Goal: Task Accomplishment & Management: Use online tool/utility

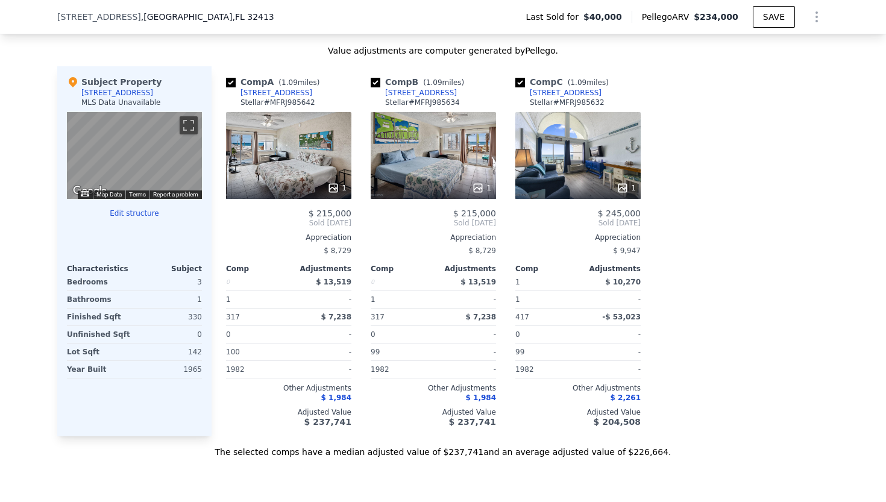
scroll to position [1157, 0]
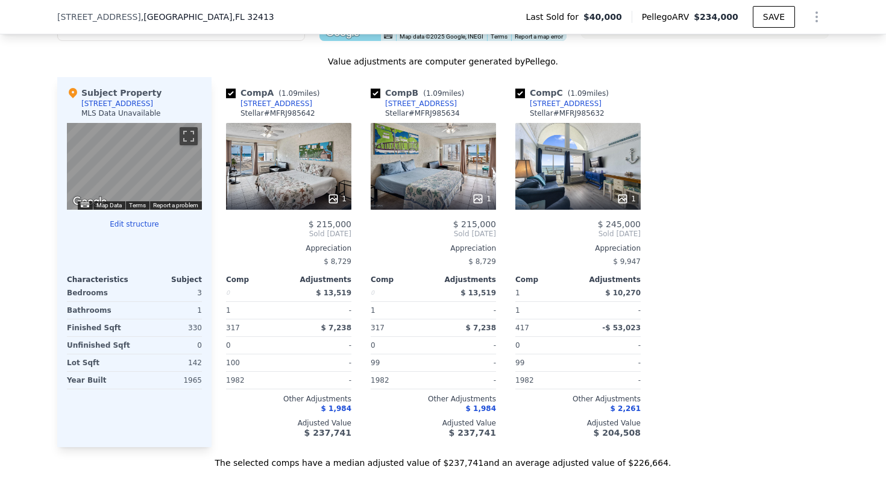
click at [133, 225] on button "Edit structure" at bounding box center [134, 224] width 135 height 10
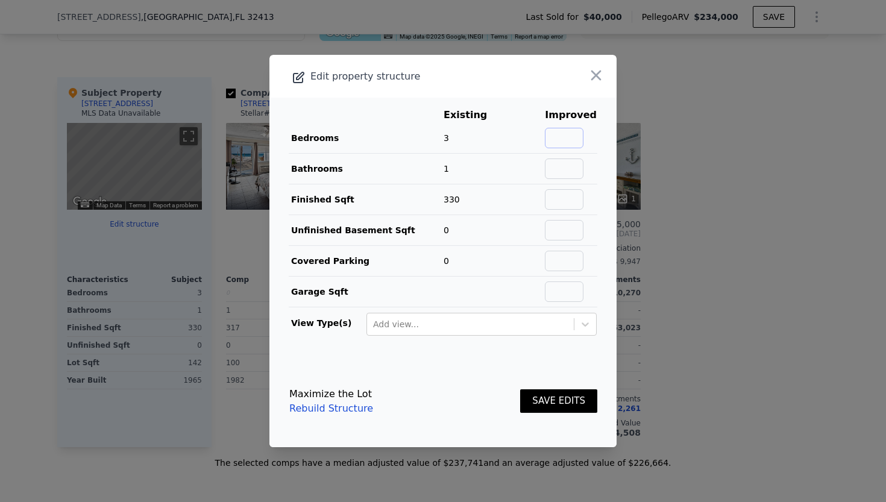
click at [571, 133] on input "text" at bounding box center [564, 138] width 39 height 20
type input "1"
click at [548, 401] on button "SAVE EDITS" at bounding box center [558, 401] width 77 height 24
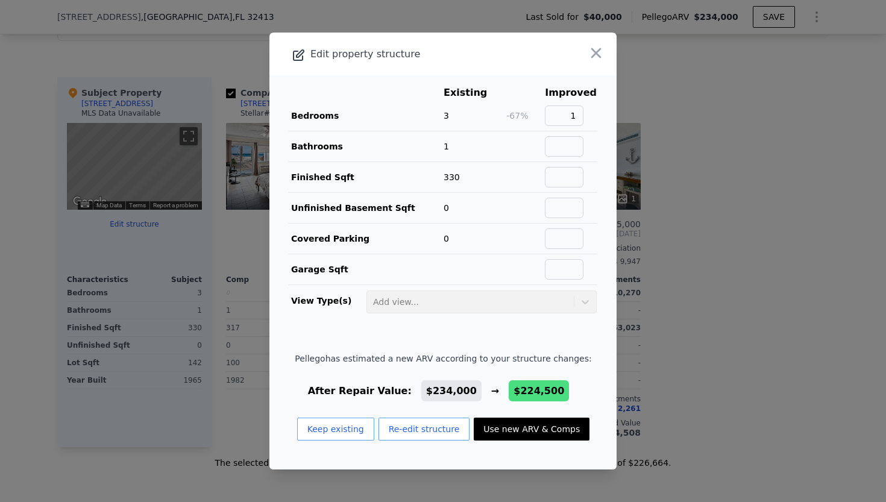
click at [539, 430] on button "Use new ARV & Comps" at bounding box center [532, 429] width 116 height 23
type input "$ 224,500"
type input "$ 166,600"
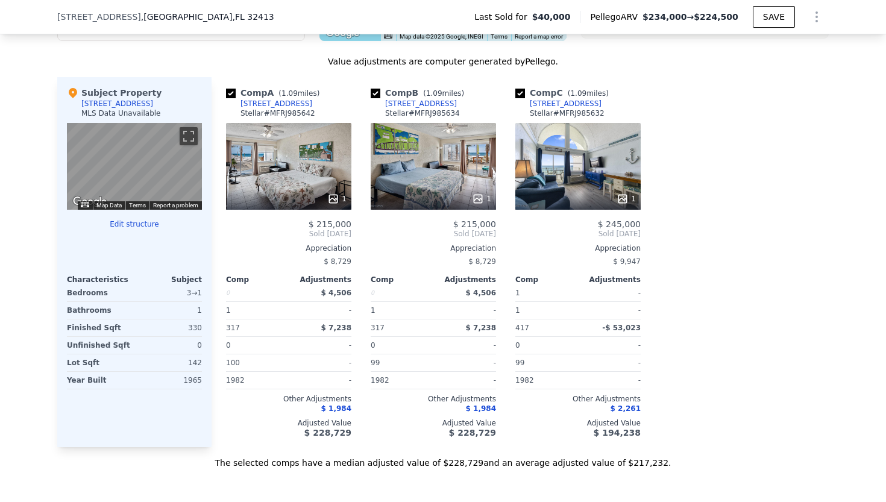
click at [283, 192] on div at bounding box center [288, 199] width 125 height 22
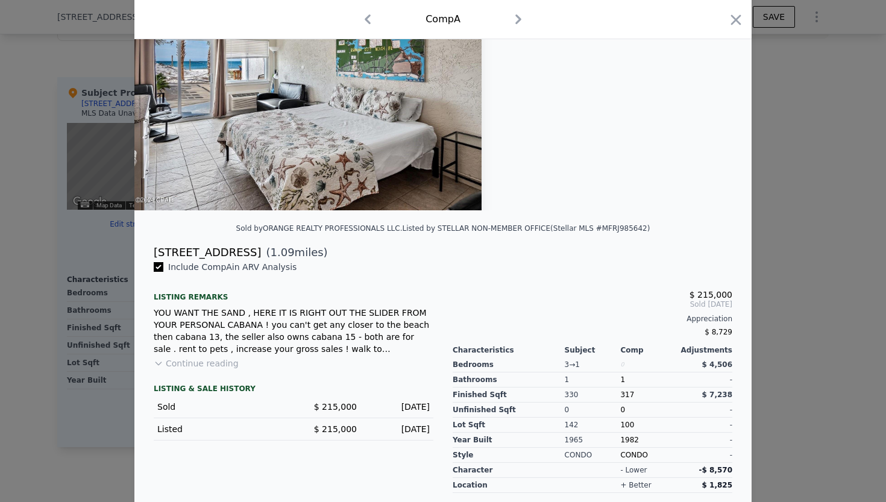
scroll to position [101, 0]
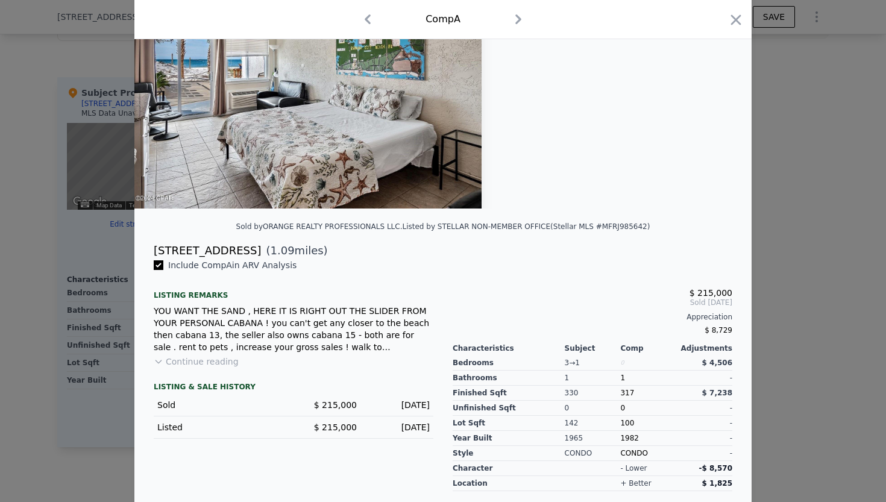
click at [222, 363] on button "Continue reading" at bounding box center [196, 362] width 85 height 12
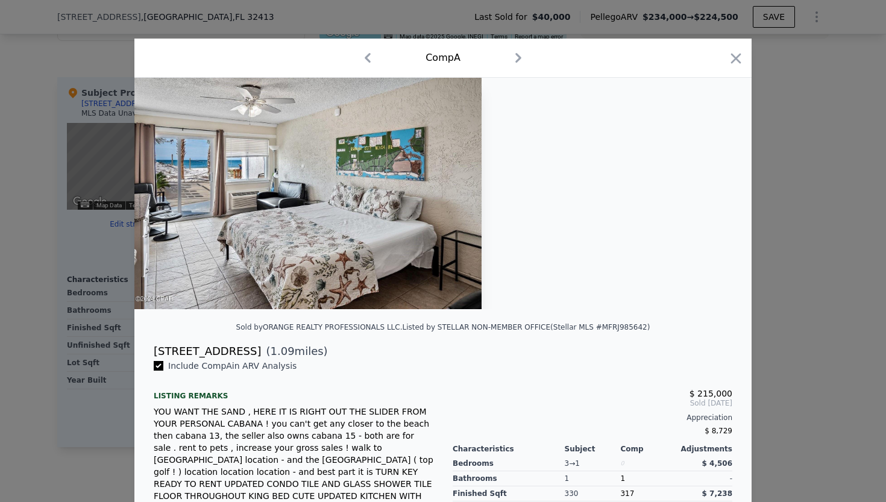
scroll to position [0, 0]
click at [519, 60] on icon "button" at bounding box center [518, 58] width 6 height 10
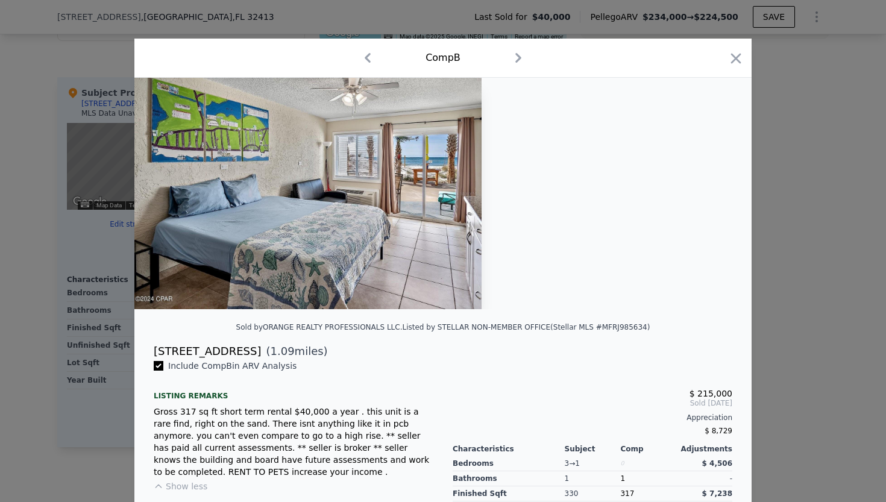
click at [519, 60] on icon "button" at bounding box center [518, 58] width 6 height 10
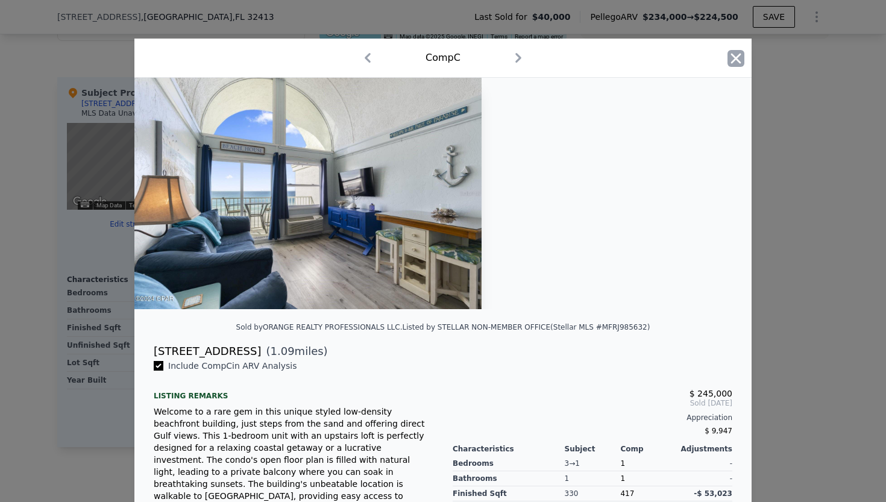
click at [736, 56] on icon "button" at bounding box center [735, 58] width 17 height 17
